Goal: Register for event/course

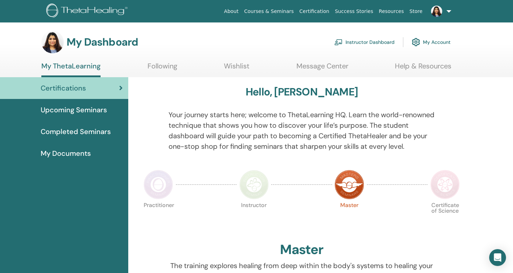
click at [236, 67] on link "Wishlist" at bounding box center [237, 69] width 26 height 14
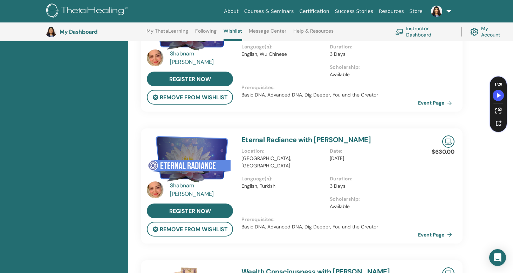
scroll to position [538, 0]
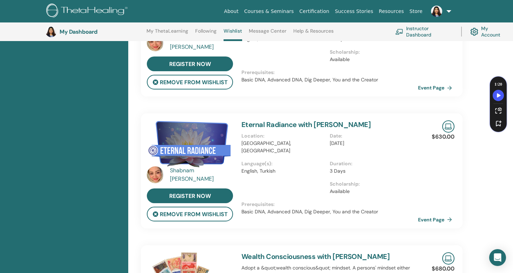
click at [284, 120] on link "Eternal Radiance with [PERSON_NAME]" at bounding box center [305, 124] width 129 height 9
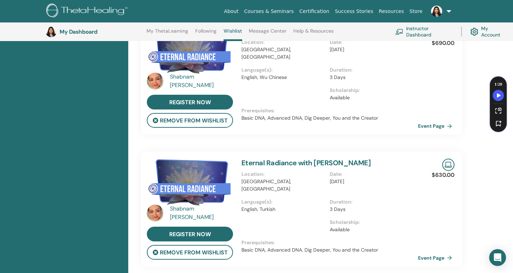
scroll to position [522, 0]
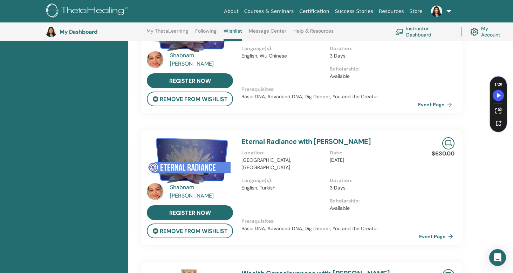
click at [434, 231] on link "Event Page" at bounding box center [437, 236] width 37 height 11
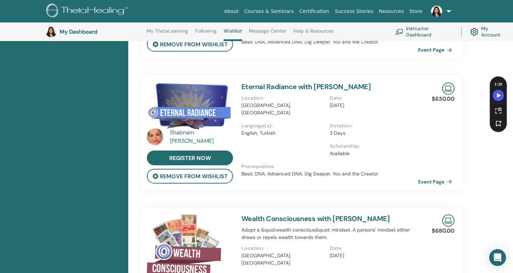
scroll to position [561, 0]
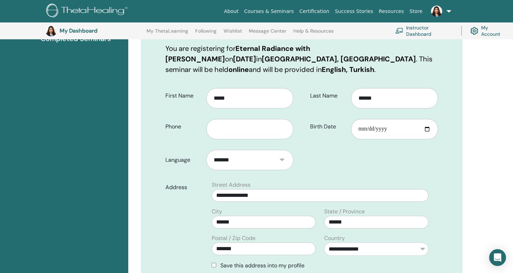
scroll to position [115, 0]
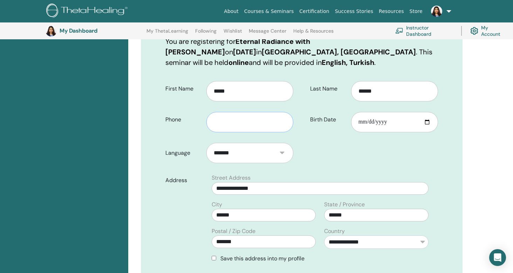
click at [234, 124] on input "text" at bounding box center [249, 122] width 87 height 20
type input "**********"
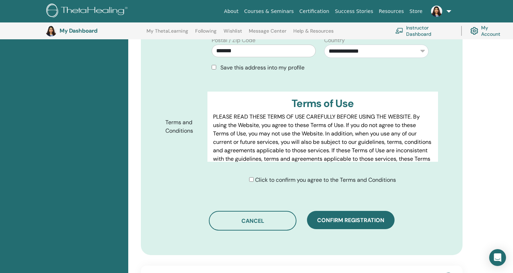
scroll to position [322, 0]
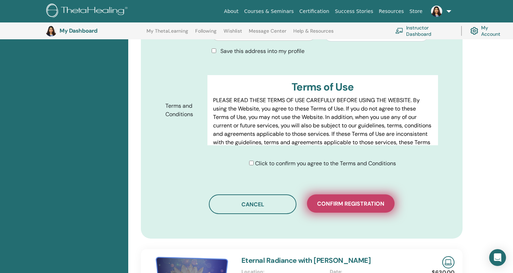
click at [348, 203] on span "Confirm registration" at bounding box center [350, 203] width 67 height 7
